Goal: Find specific page/section: Find specific page/section

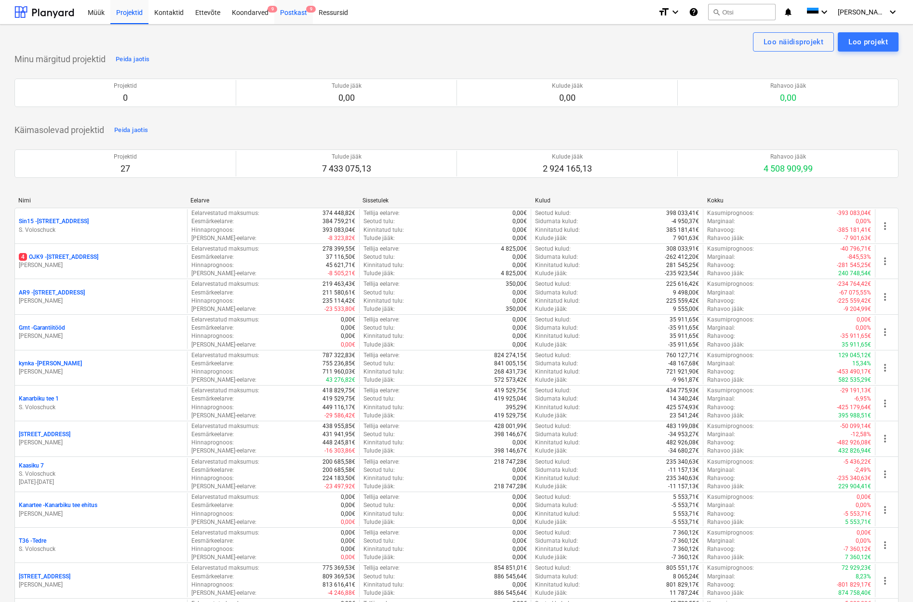
click at [288, 10] on div "Postkast 9" at bounding box center [293, 12] width 39 height 25
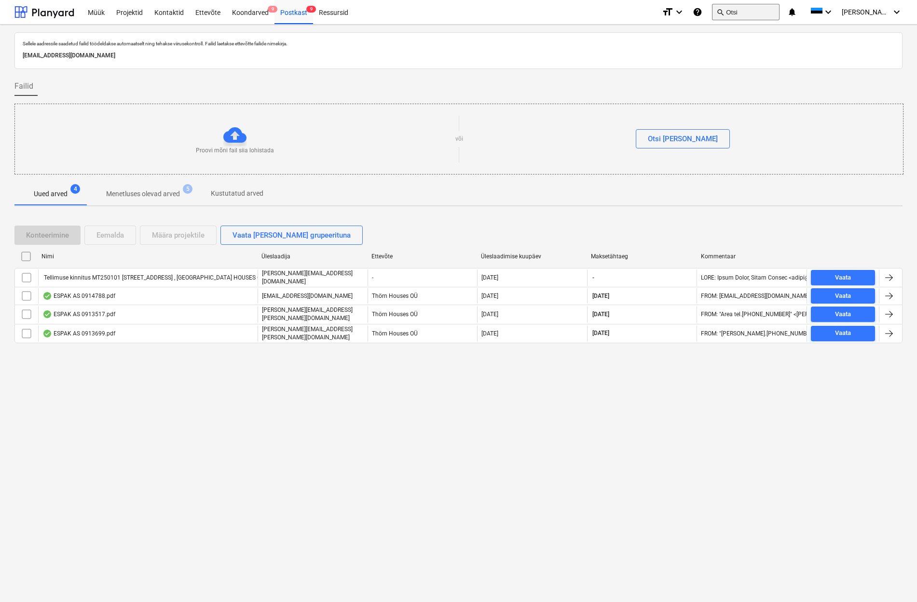
click at [751, 8] on button "search Otsi" at bounding box center [746, 12] width 68 height 16
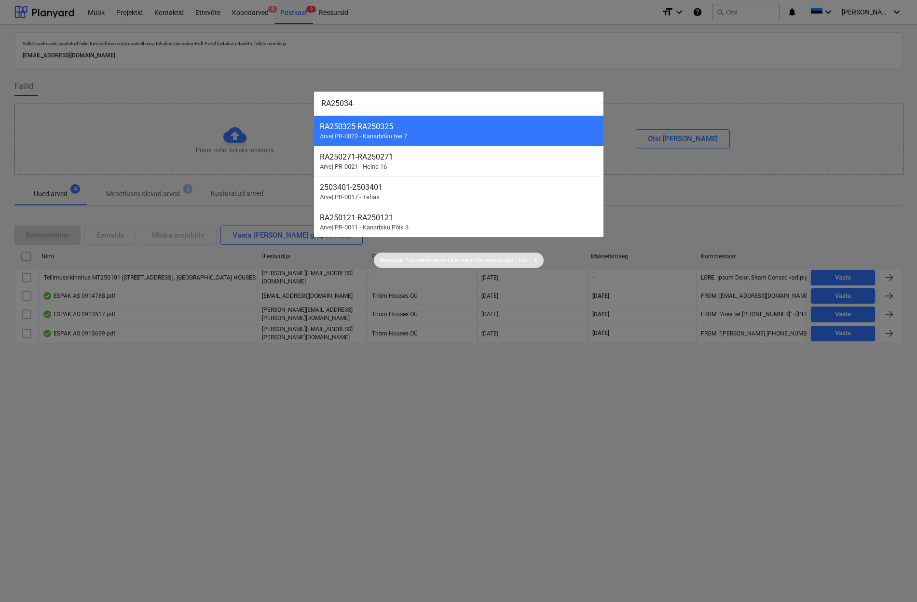
type input "RA250345"
click at [874, 67] on div at bounding box center [458, 301] width 917 height 602
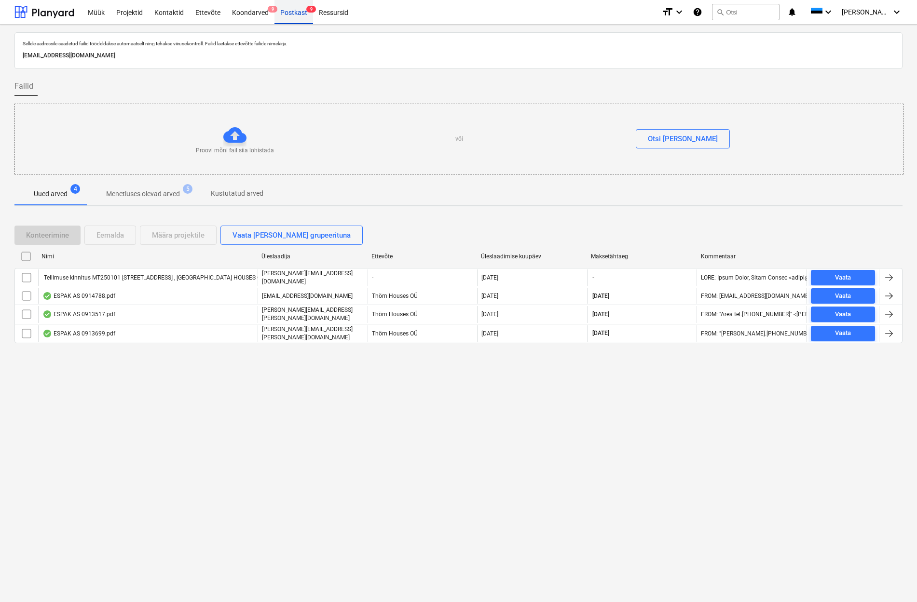
click at [284, 12] on div "Postkast 9" at bounding box center [293, 12] width 39 height 25
click at [130, 14] on div "Projektid" at bounding box center [129, 12] width 38 height 25
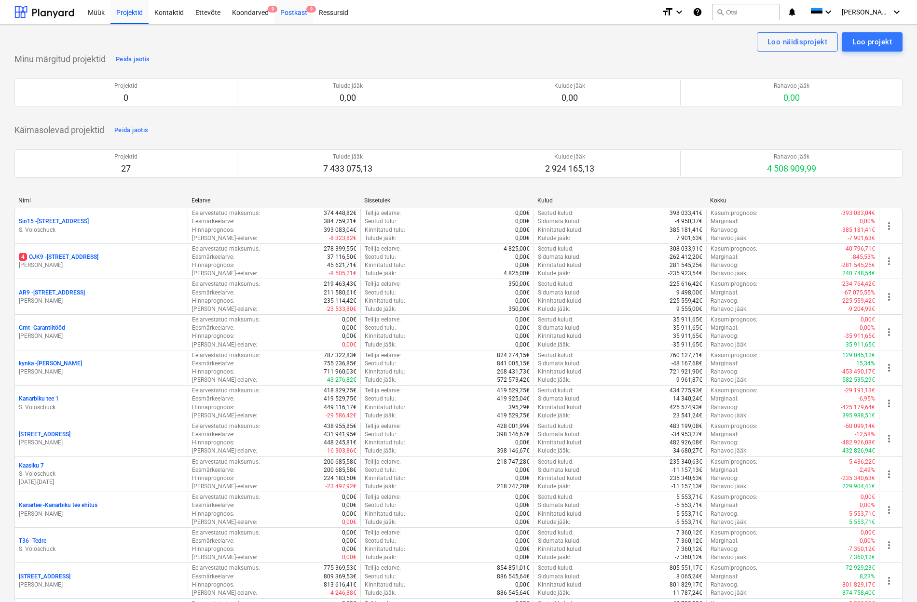
click at [290, 16] on div "Postkast 9" at bounding box center [293, 12] width 39 height 25
